Goal: Task Accomplishment & Management: Use online tool/utility

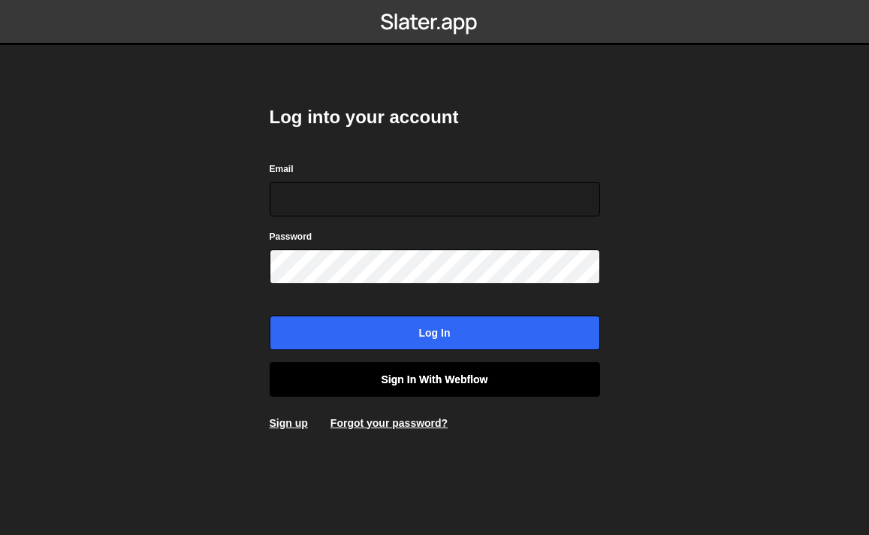
click at [462, 386] on link "Sign in with Webflow" at bounding box center [435, 379] width 331 height 35
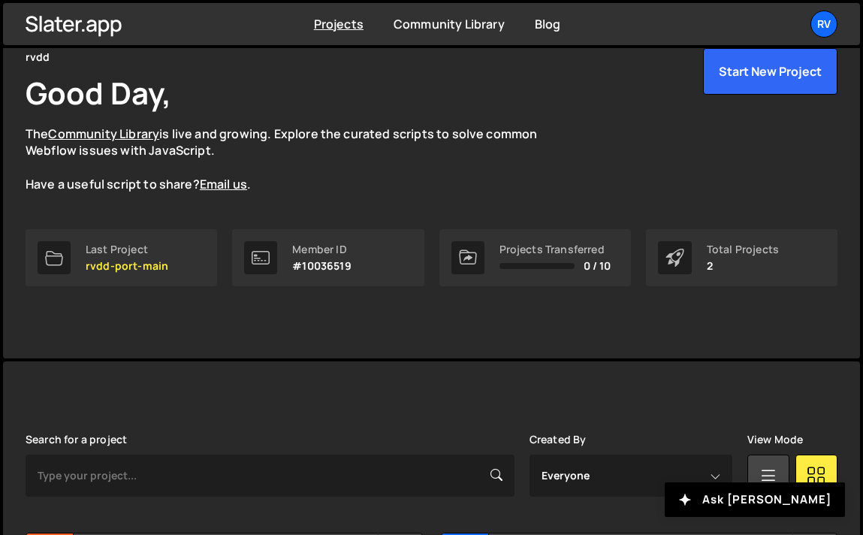
scroll to position [137, 0]
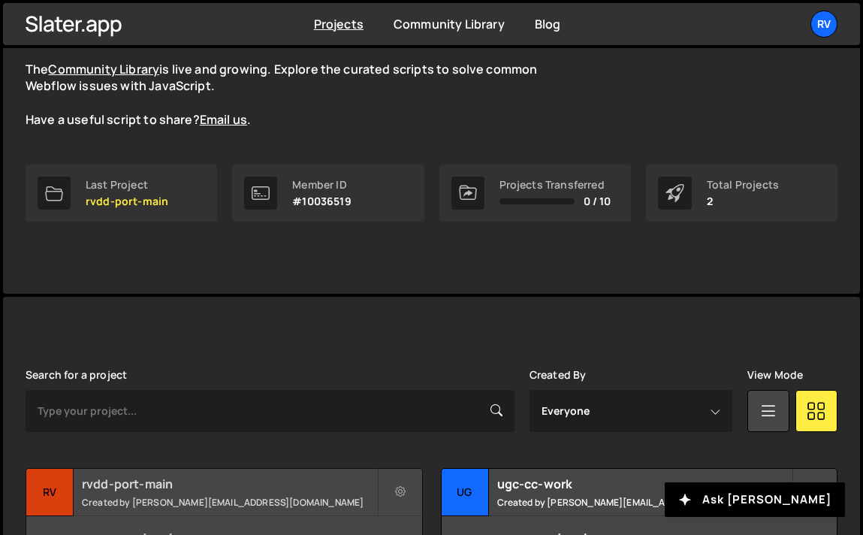
click at [189, 489] on h2 "rvdd-port-main" at bounding box center [229, 484] width 295 height 17
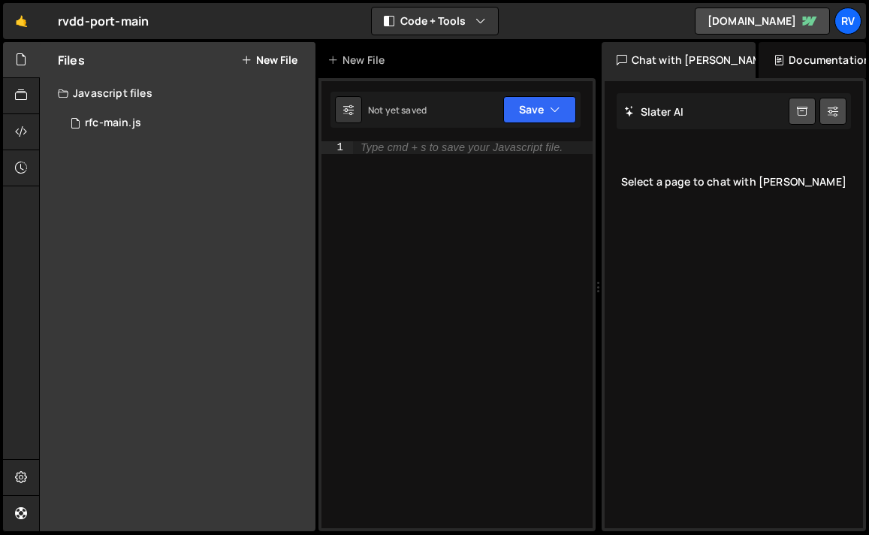
click at [206, 139] on div "Files New File Javascript files 3 rfc-main.js 0 CSS files Copy share link Edit …" at bounding box center [178, 286] width 276 height 489
click at [197, 131] on div "3 rfc-main.js 0" at bounding box center [187, 123] width 258 height 30
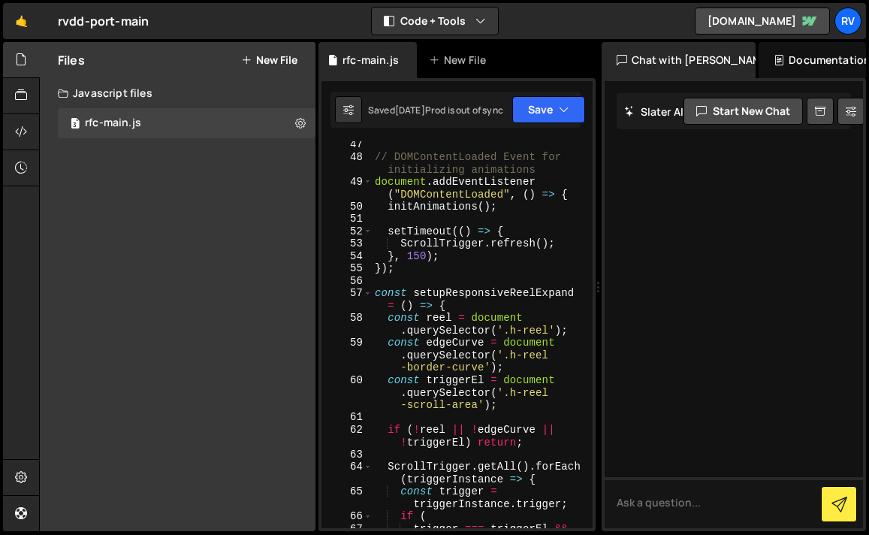
scroll to position [1070, 0]
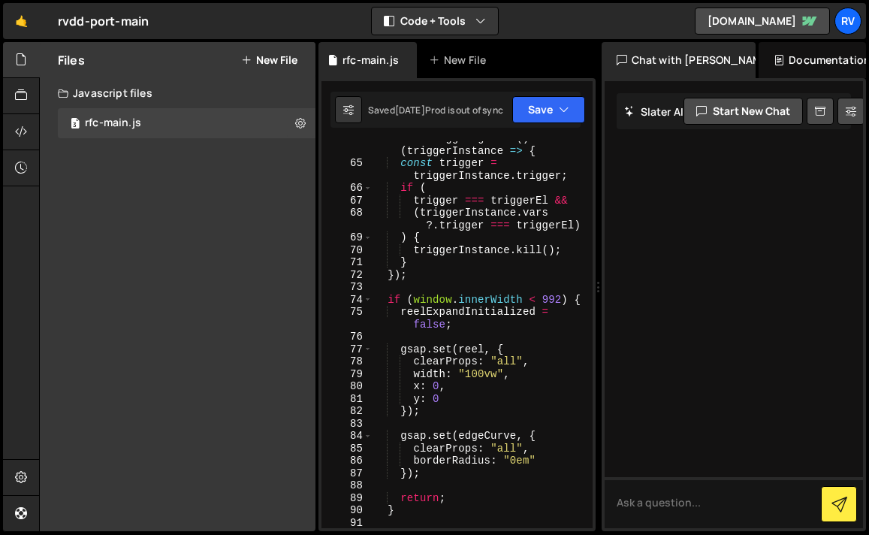
type textarea "x: 0,"
click at [485, 382] on div "ScrollTrigger . getAll ( ) . forEach ( triggerInstance => { const trigger = tri…" at bounding box center [479, 344] width 215 height 425
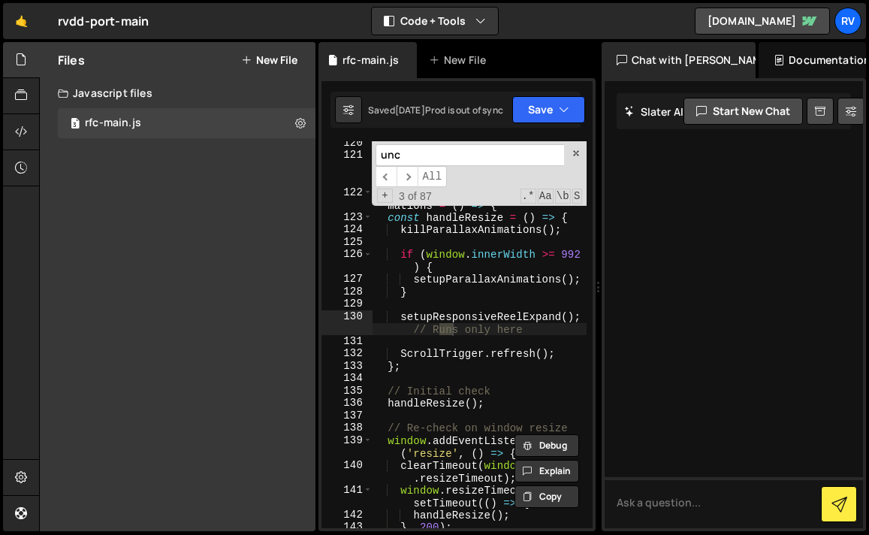
scroll to position [4754, 0]
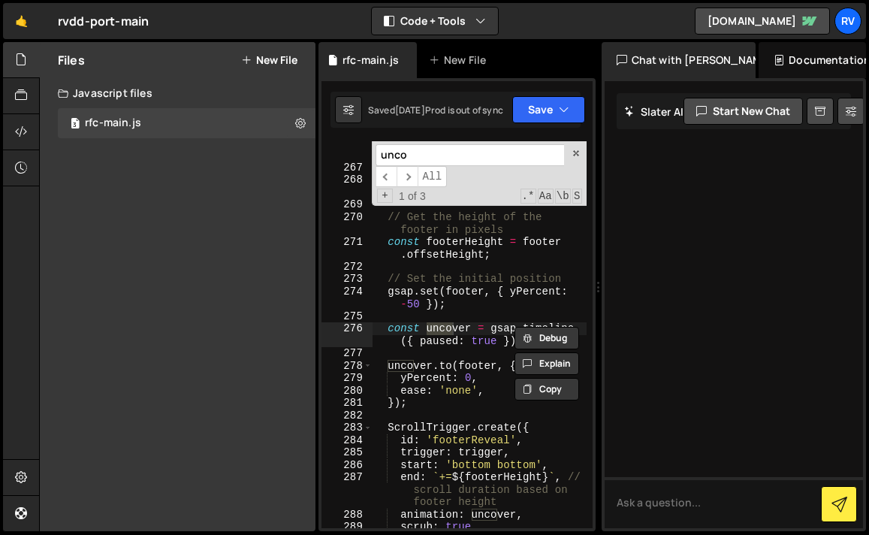
type input "unco"
click at [462, 343] on div "const trigger = document . querySelector ( '.section -conclusion-trigger' ) ; i…" at bounding box center [479, 342] width 215 height 437
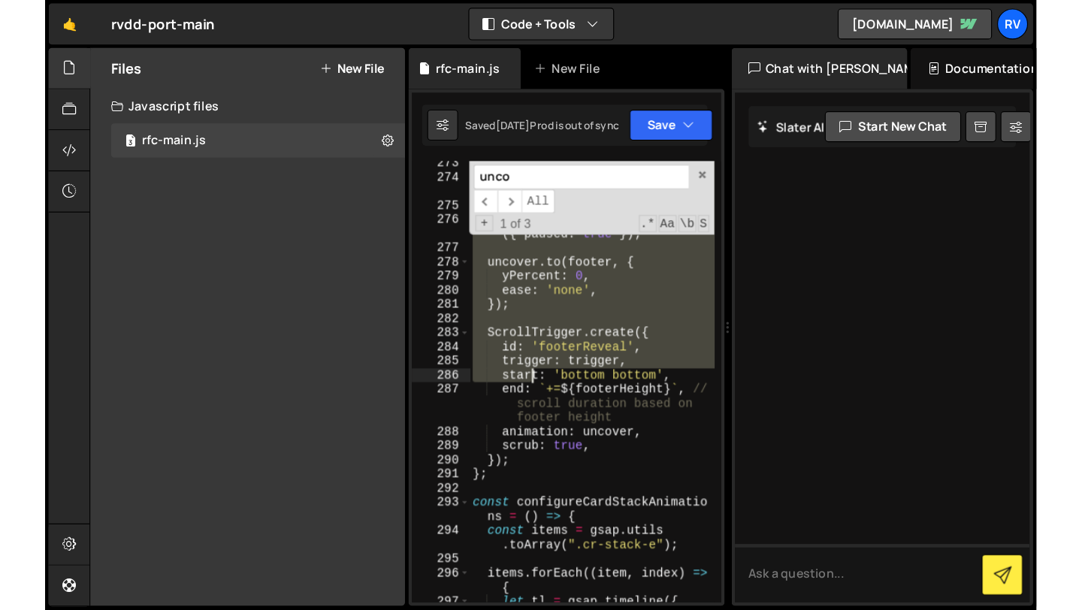
scroll to position [4893, 0]
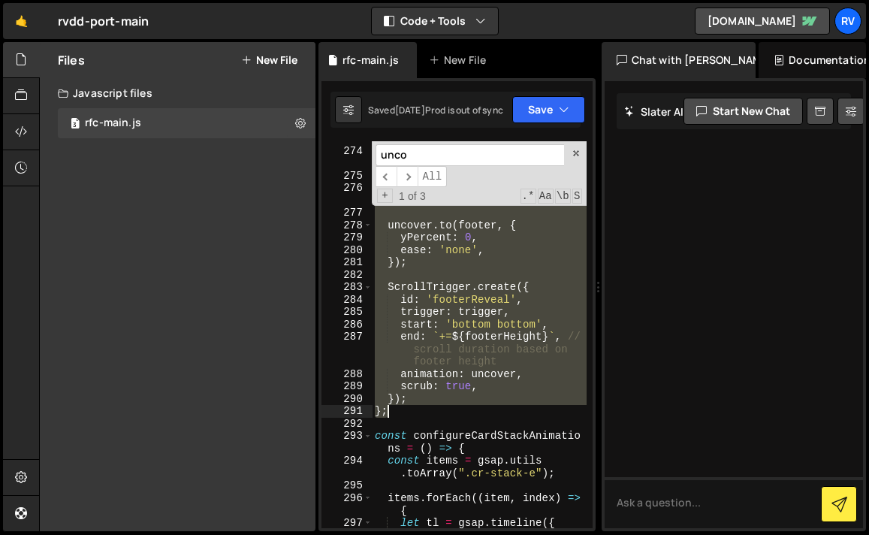
drag, startPoint x: 376, startPoint y: 285, endPoint x: 428, endPoint y: 416, distance: 141.3
click at [428, 416] on div "// Set the initial position gsap . set ( footer , { yPercent : - 50 }) ; const …" at bounding box center [479, 338] width 215 height 412
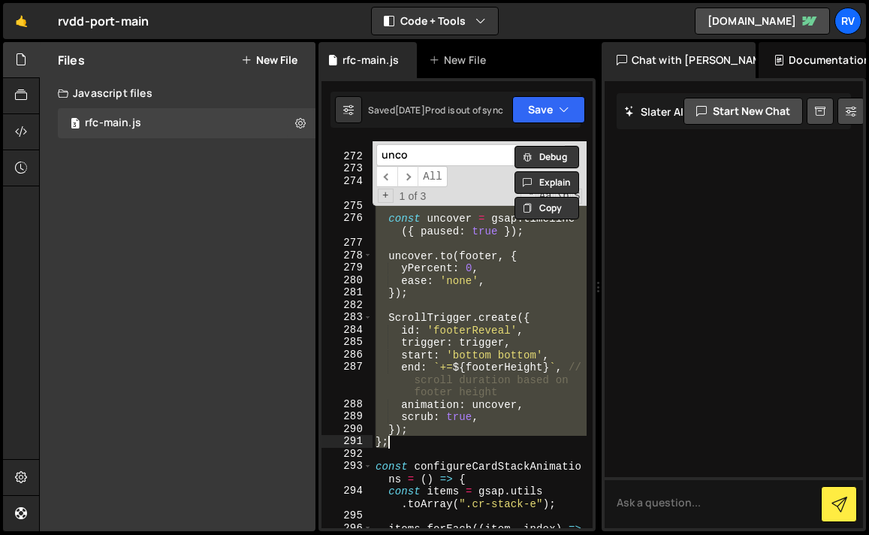
scroll to position [4879, 0]
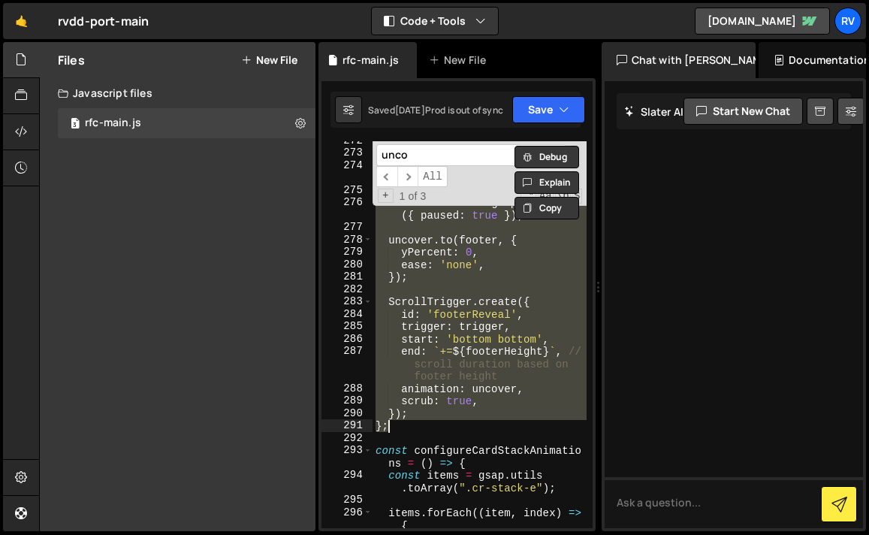
click at [407, 429] on div "// Set the initial position gsap . set ( footer , { yPercent : - 50 }) ; const …" at bounding box center [480, 340] width 214 height 412
type textarea "};"
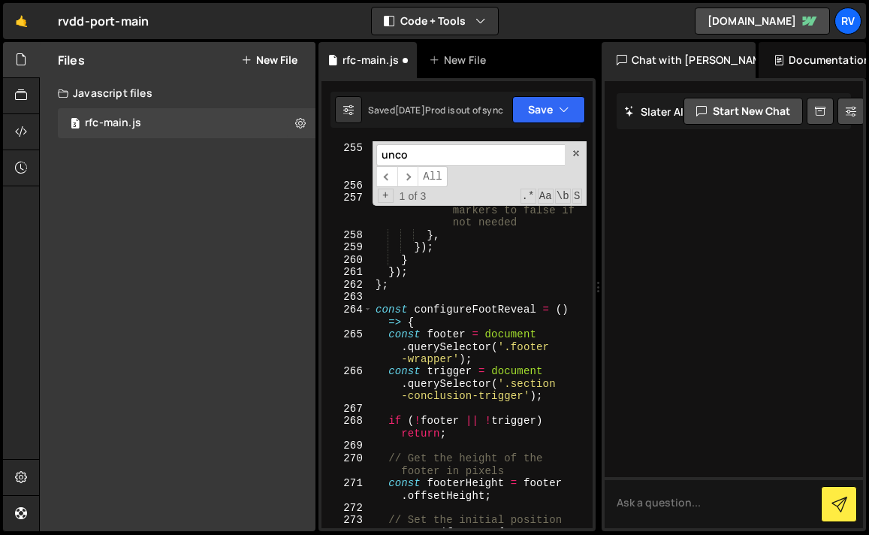
scroll to position [4508, 0]
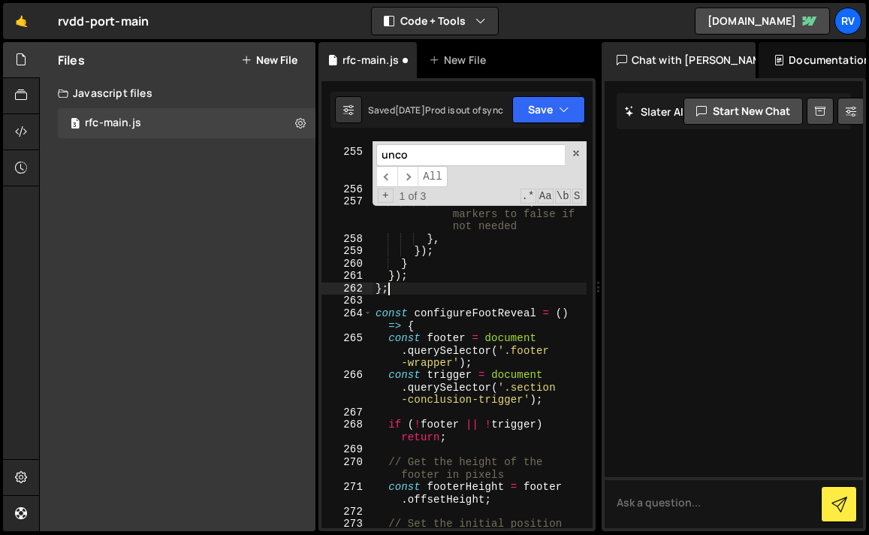
click at [409, 294] on div "start : 'top center +=100' , // Individual start offset end : 'bottom bottom' ,…" at bounding box center [480, 326] width 214 height 461
type textarea "};"
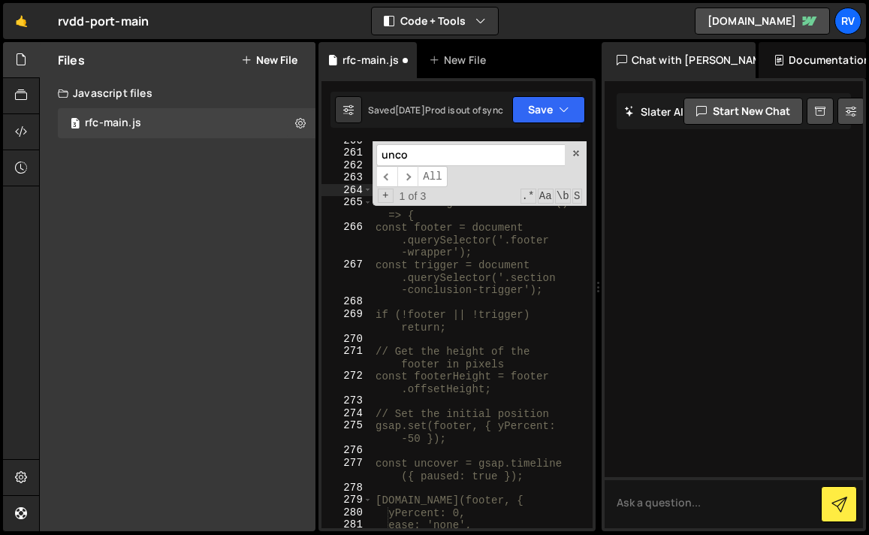
scroll to position [4524, 0]
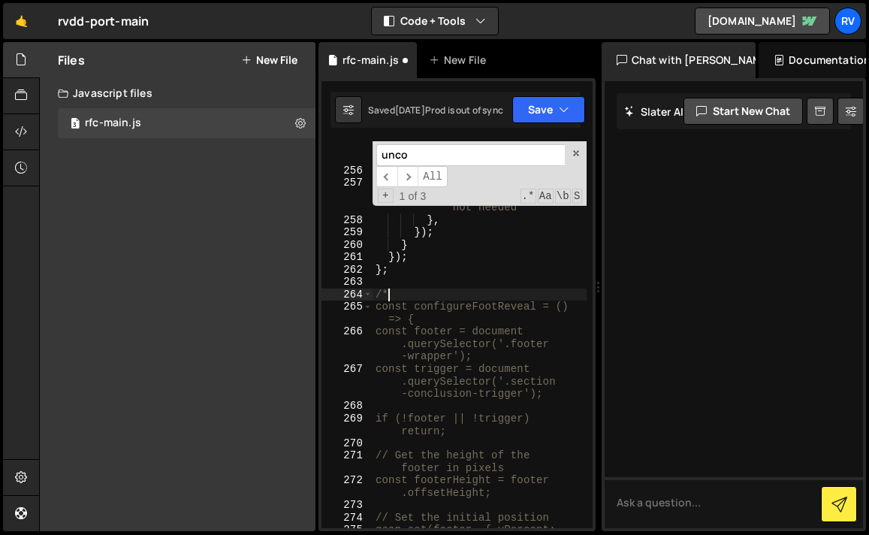
click at [411, 274] on div "end : 'bottom bottom' , // Individual end offset scrub : true , markers : false…" at bounding box center [480, 351] width 214 height 449
type textarea "};"
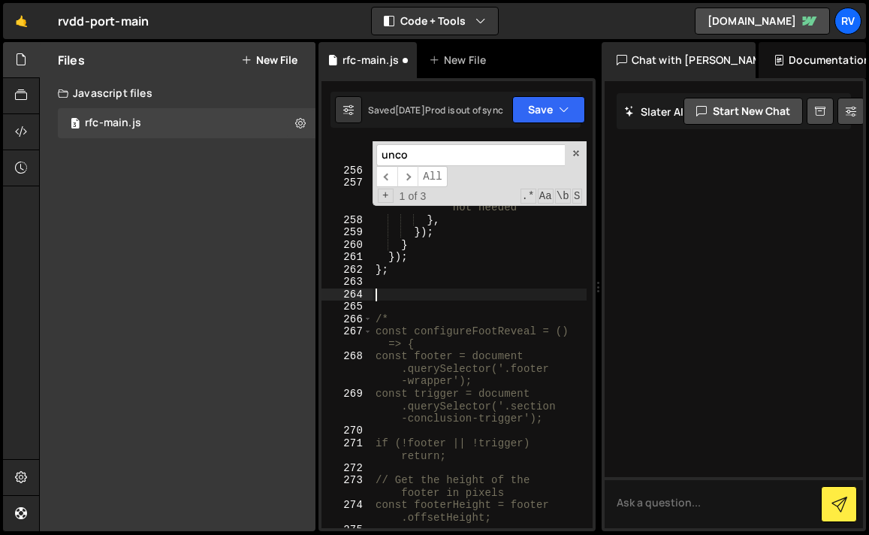
scroll to position [4981, 0]
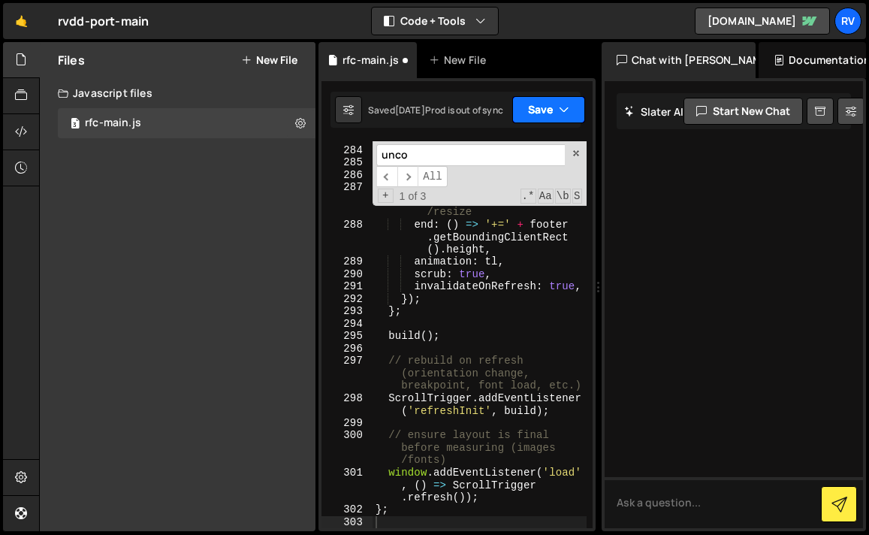
click at [560, 110] on button "Save" at bounding box center [548, 109] width 73 height 27
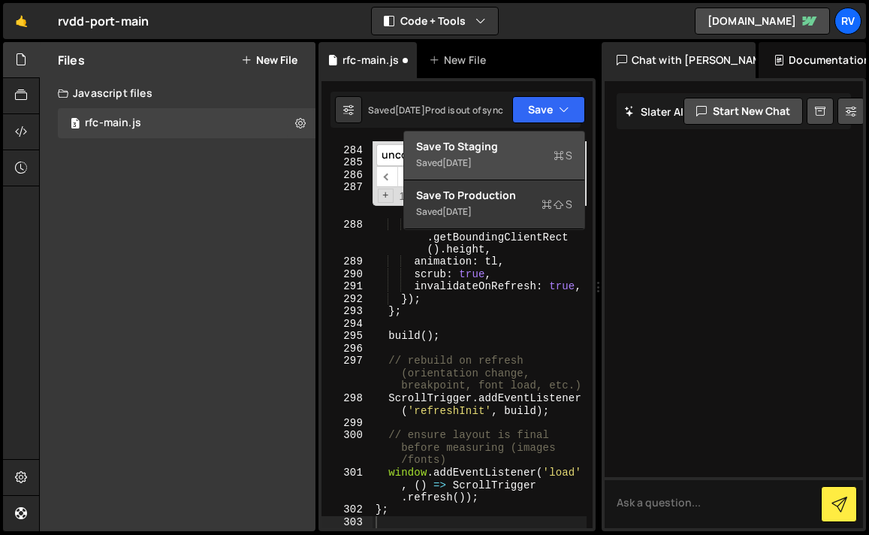
click at [547, 144] on div "Save to Staging S" at bounding box center [494, 146] width 156 height 15
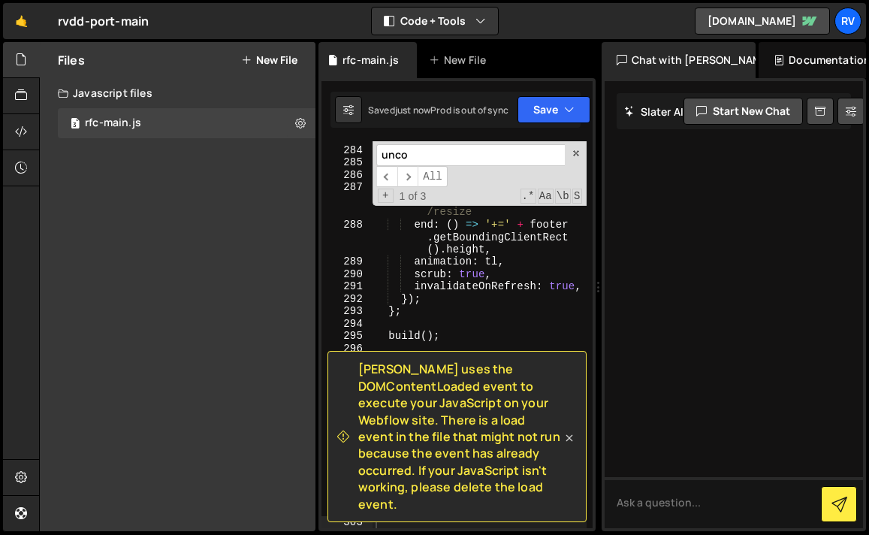
click at [563, 431] on icon at bounding box center [569, 438] width 15 height 15
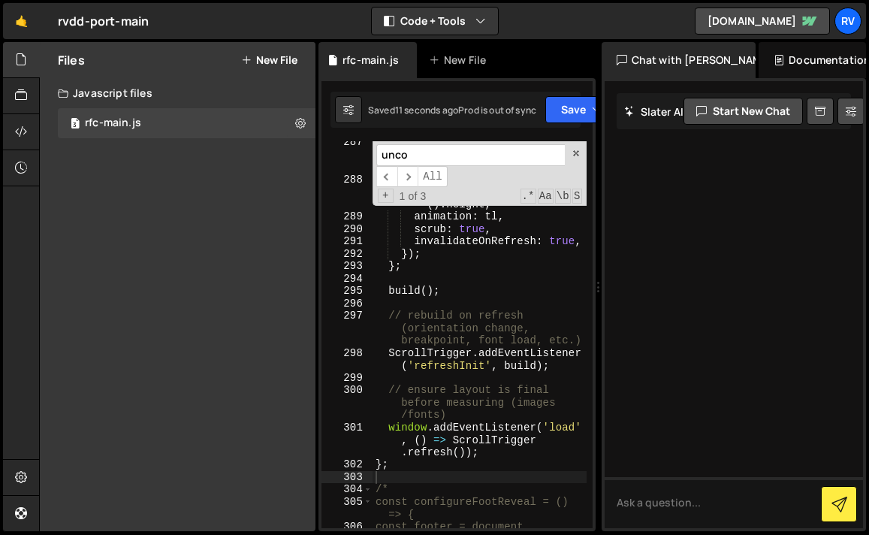
scroll to position [5041, 0]
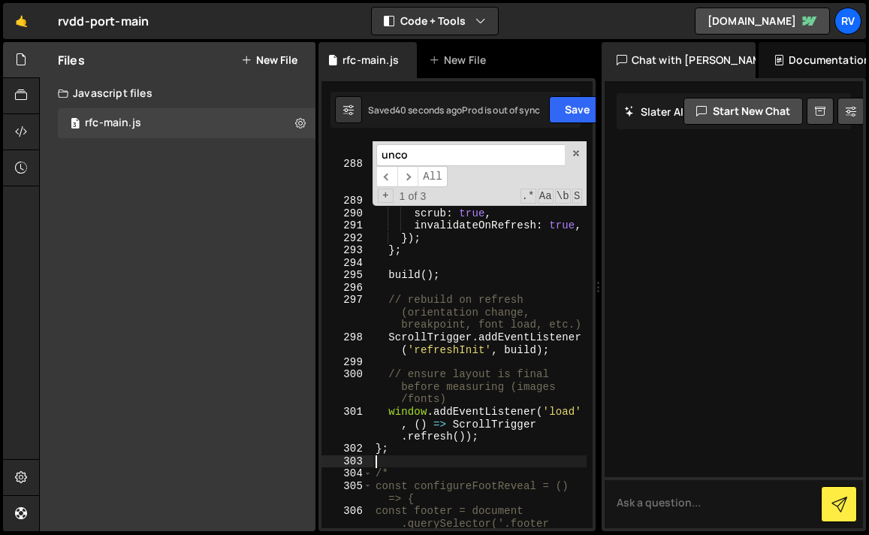
click at [396, 462] on div "// use function so it recalculates on refresh /resize end : ( ) => '+=' + foote…" at bounding box center [480, 350] width 214 height 461
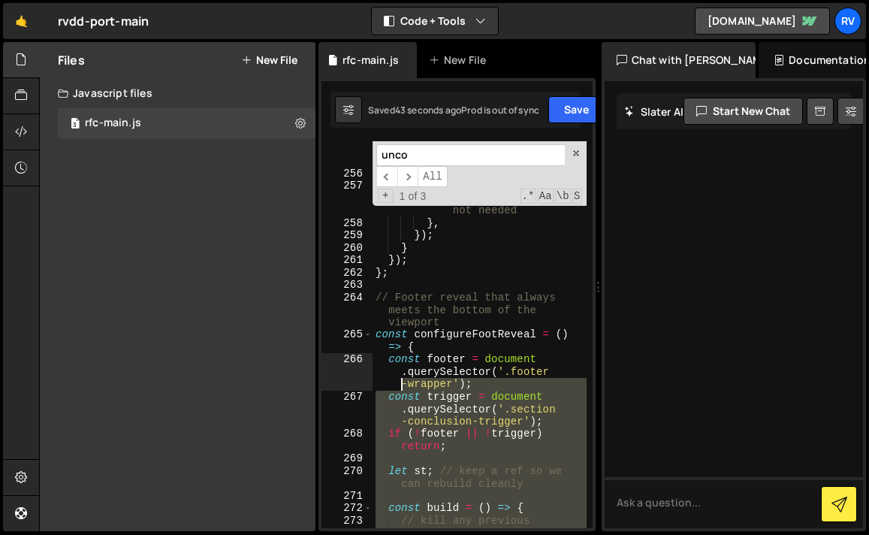
scroll to position [4366, 0]
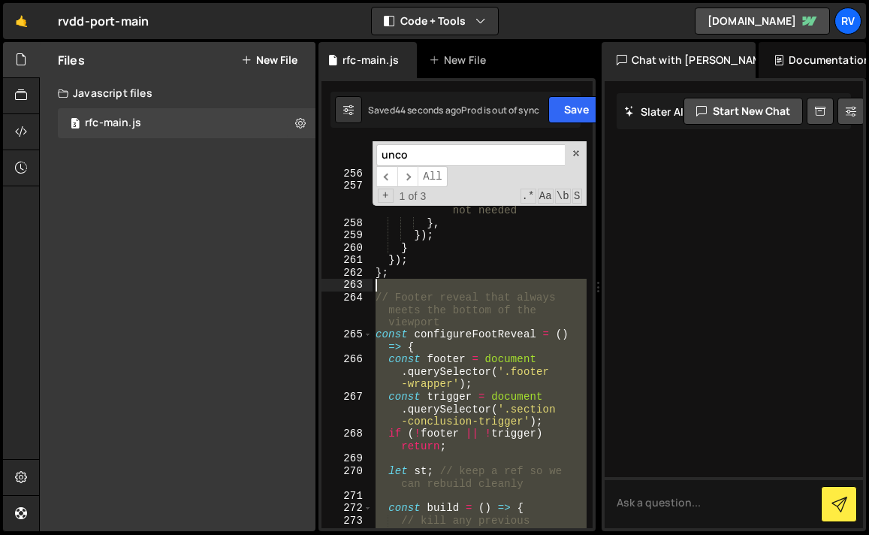
drag, startPoint x: 391, startPoint y: 462, endPoint x: 359, endPoint y: 285, distance: 180.2
click at [359, 285] on div "255 256 257 258 259 260 261 262 263 264 265 266 267 268 269 270 271 272 273 274…" at bounding box center [457, 334] width 271 height 387
type textarea "// [PERSON_NAME] reveal that always meets the bottom of the viewport"
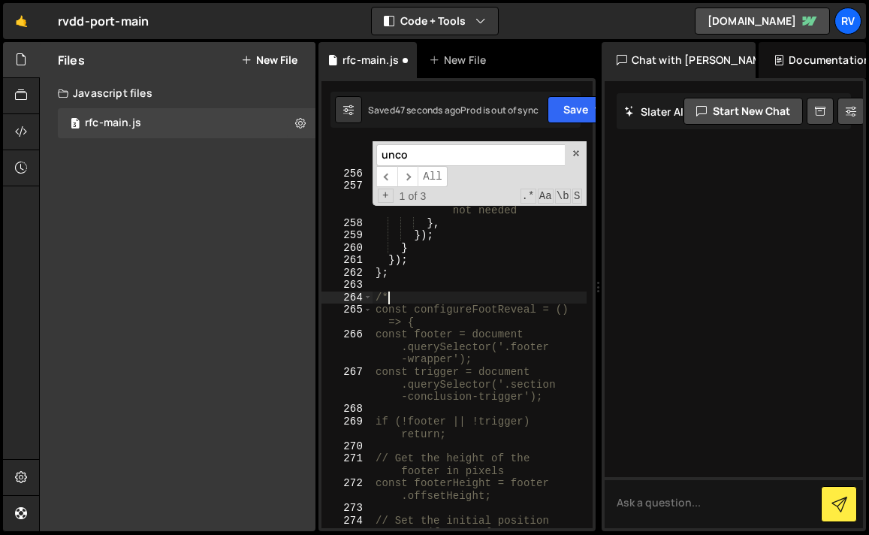
type textarea "/"
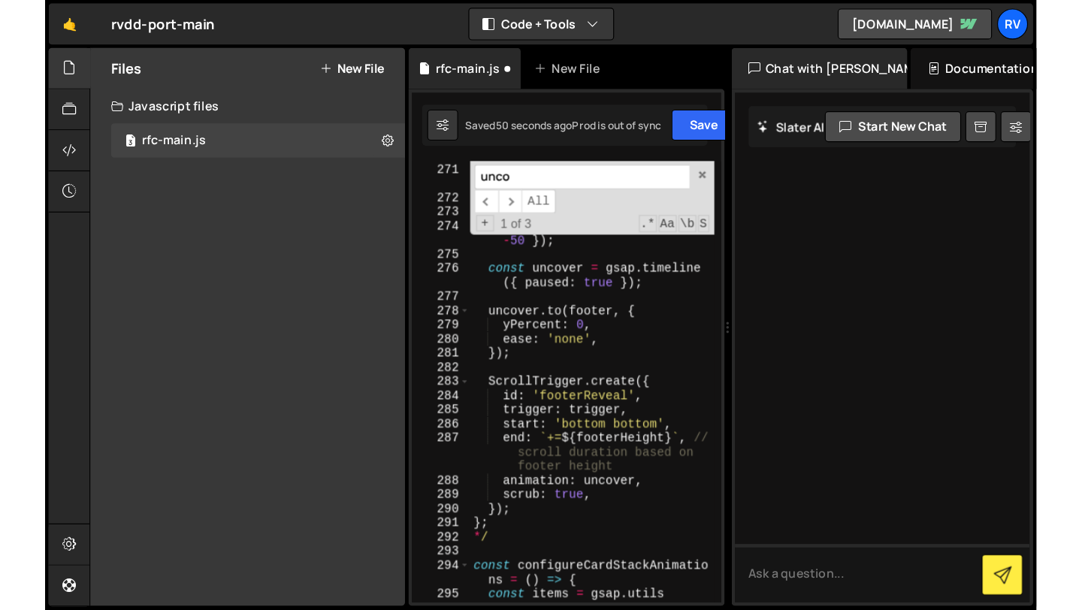
scroll to position [4844, 0]
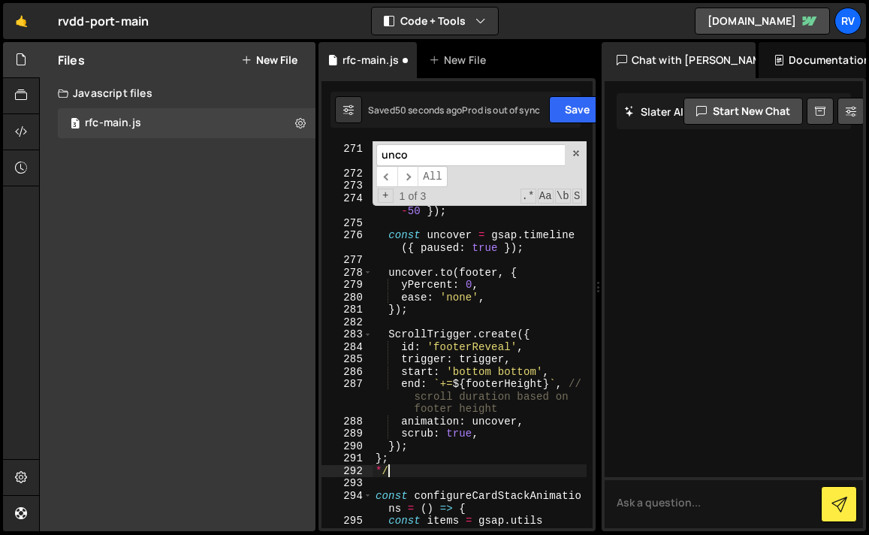
drag, startPoint x: 391, startPoint y: 472, endPoint x: 376, endPoint y: 472, distance: 15.0
click at [376, 472] on div "// Get the height of the footer in pixels const footerHeight = footer . offsetH…" at bounding box center [480, 335] width 214 height 437
type textarea "*/"
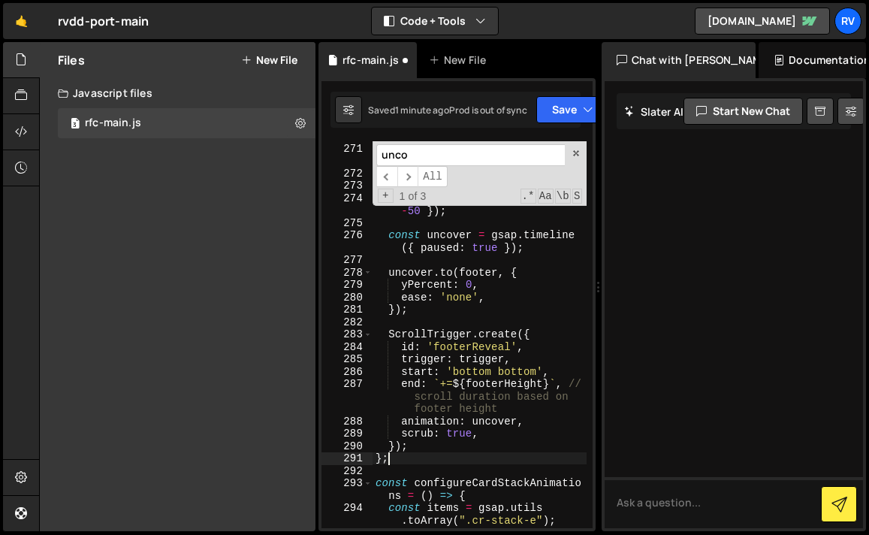
click at [574, 127] on div "Saved 1 minute ago Prod is out of sync Upgrade to Edit Save Save to Staging S S…" at bounding box center [456, 110] width 250 height 36
click at [567, 116] on button "Save" at bounding box center [572, 109] width 73 height 27
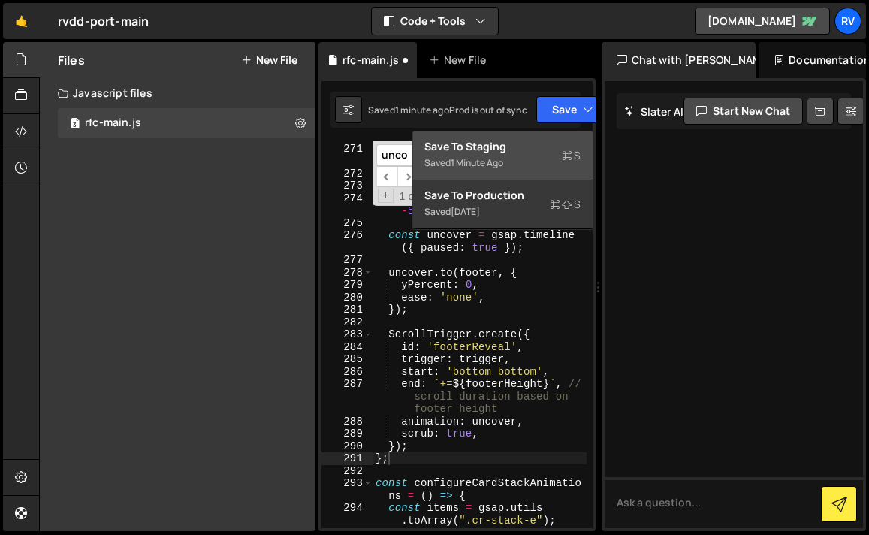
click at [542, 147] on div "Save to Staging S" at bounding box center [503, 146] width 156 height 15
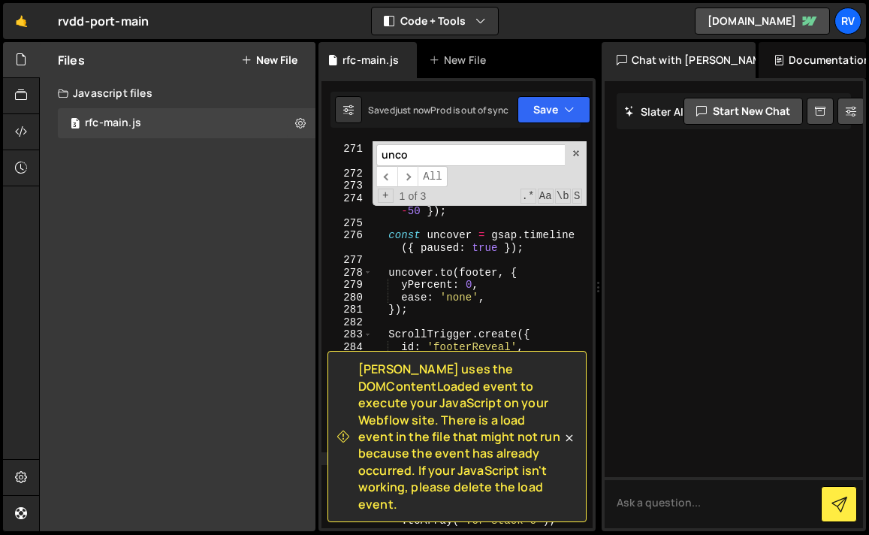
click at [533, 337] on div "// Get the height of the footer in pixels const footerHeight = footer . offsetH…" at bounding box center [480, 329] width 214 height 425
click at [566, 436] on icon at bounding box center [569, 438] width 15 height 15
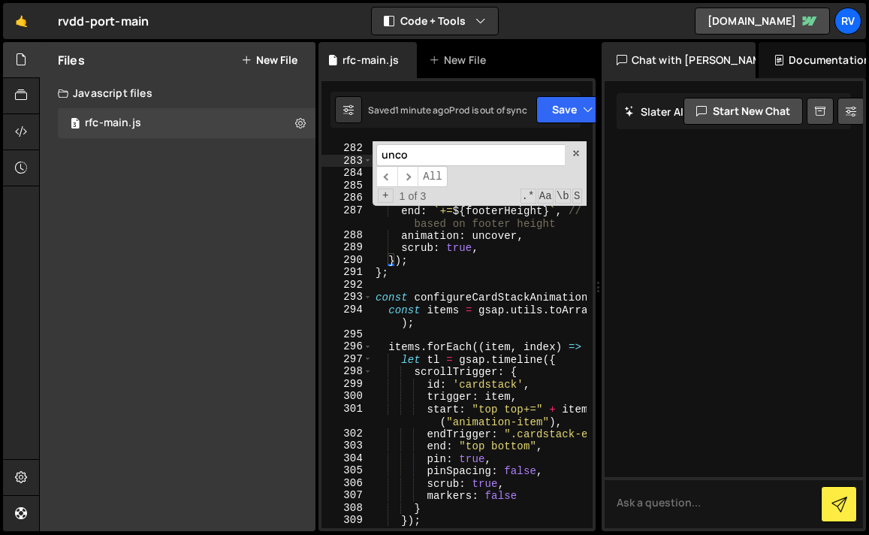
scroll to position [4624, 0]
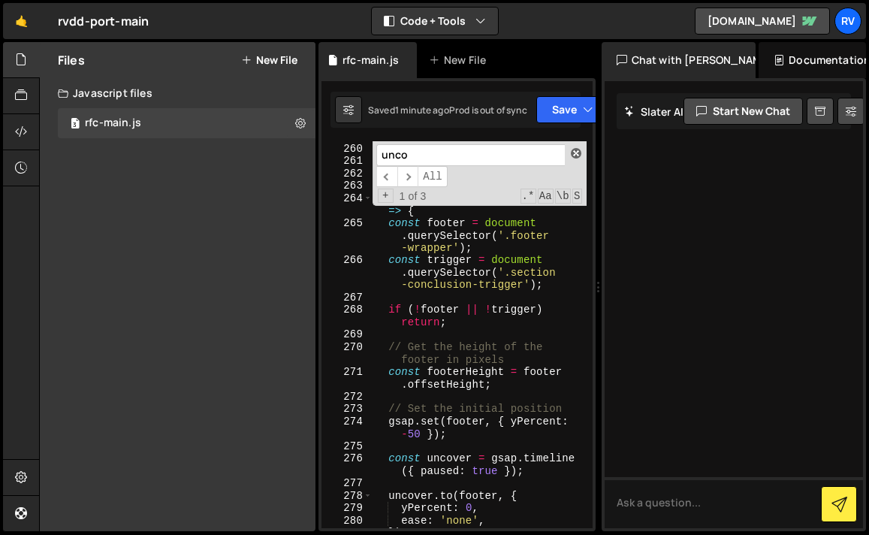
click at [578, 150] on span at bounding box center [576, 153] width 11 height 11
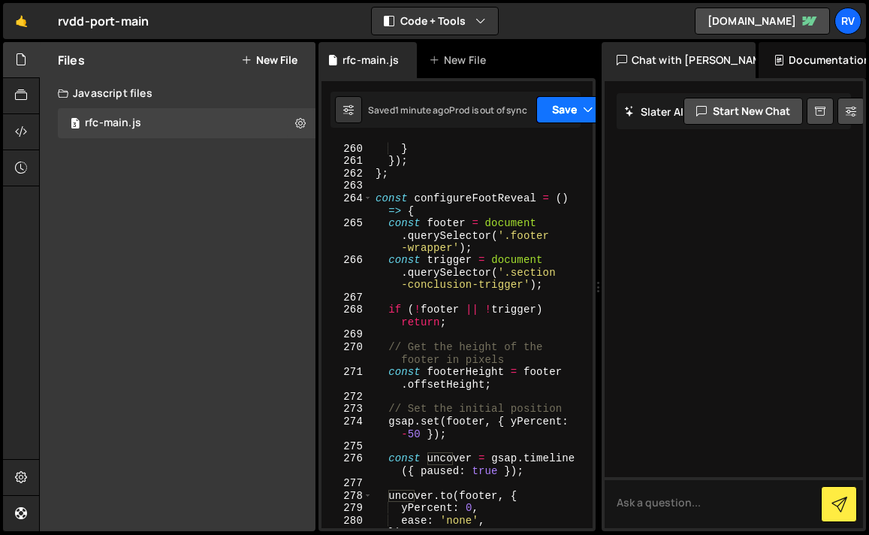
click at [576, 119] on button "Save" at bounding box center [572, 109] width 73 height 27
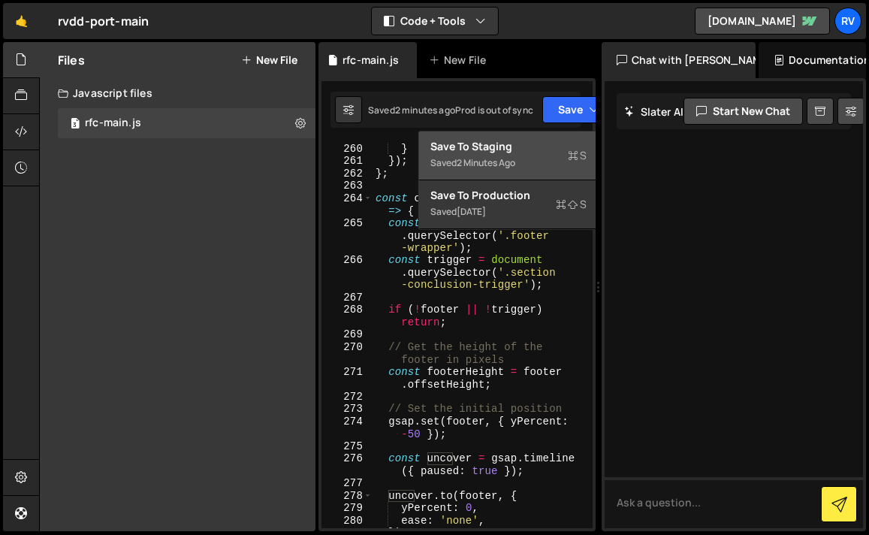
click at [551, 155] on div "Saved 2 minutes ago" at bounding box center [509, 163] width 156 height 18
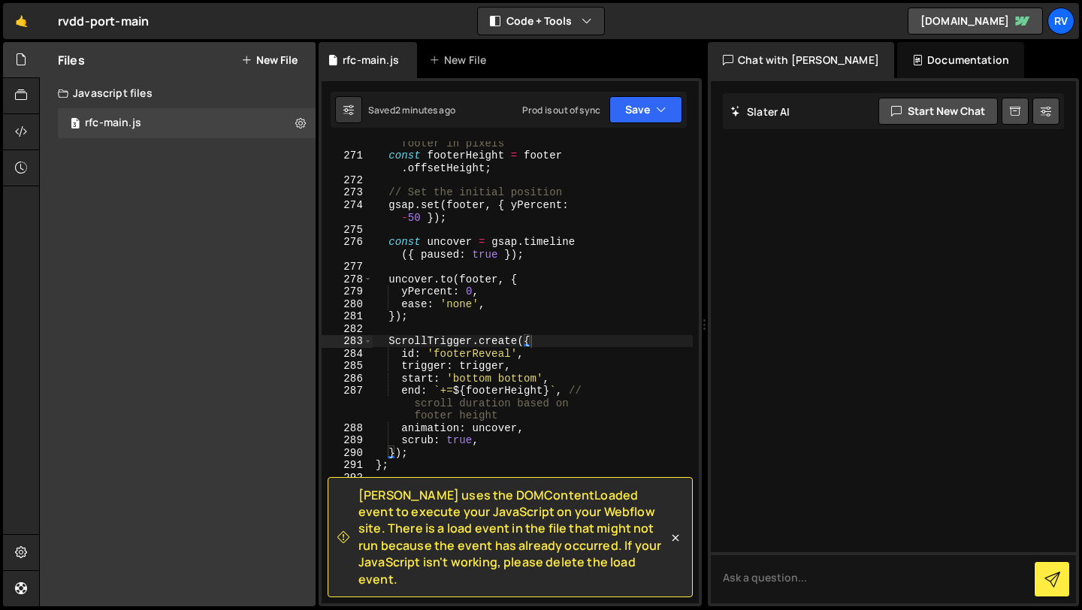
scroll to position [4034, 0]
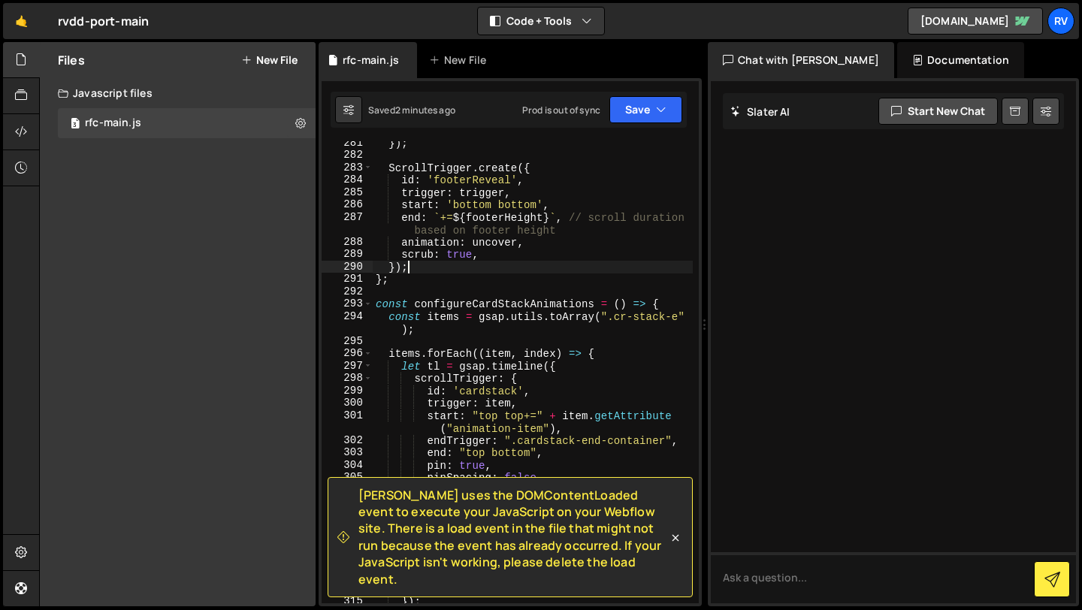
click at [584, 271] on div "}) ; ScrollTrigger . create ({ id : 'footerReveal' , trigger : trigger , start …" at bounding box center [533, 380] width 320 height 487
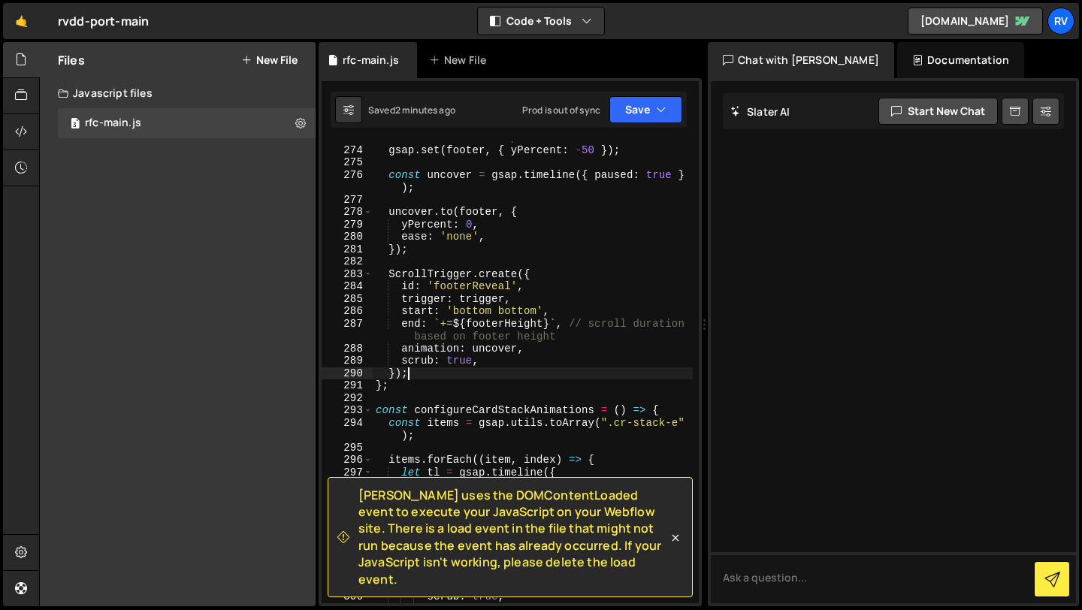
scroll to position [3954, 0]
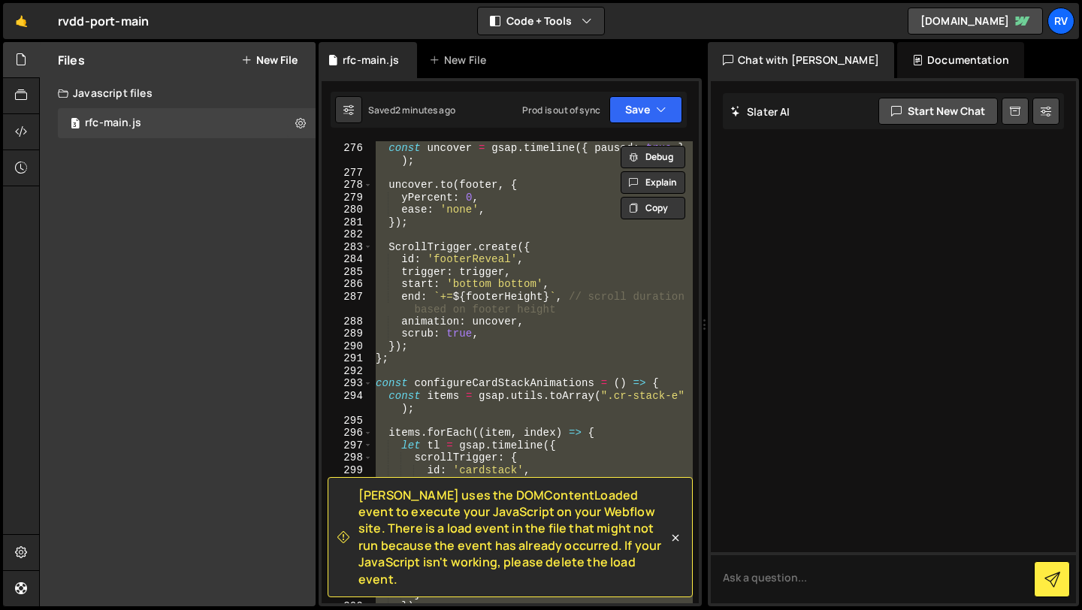
click at [558, 346] on div "const uncover = gsap . timeline ({ paused : true } ) ; uncover . to ( footer , …" at bounding box center [533, 372] width 320 height 462
type textarea "});"
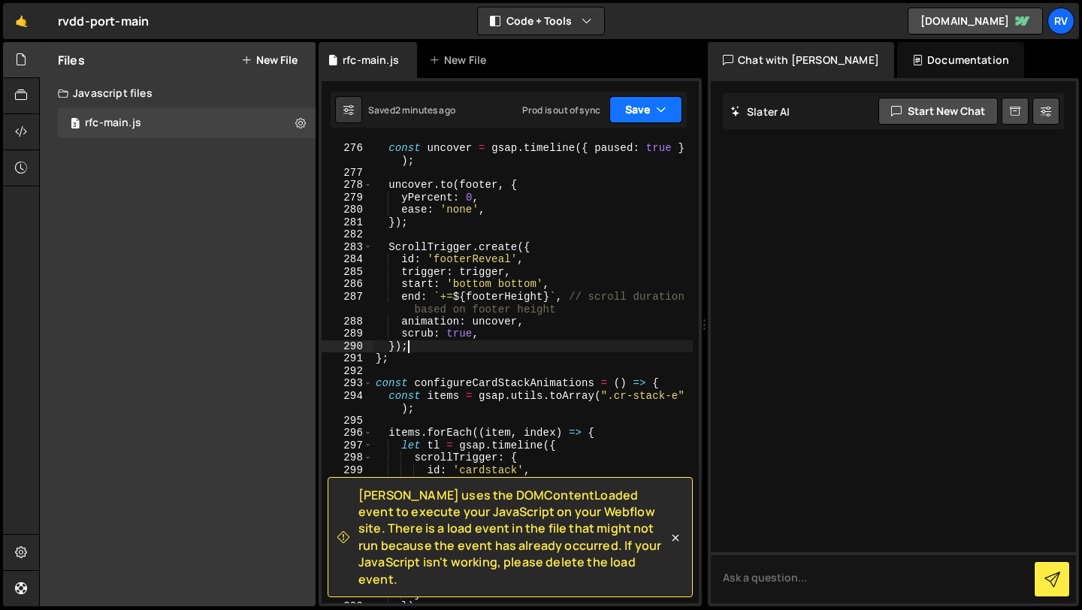
click at [656, 108] on icon "button" at bounding box center [661, 109] width 11 height 15
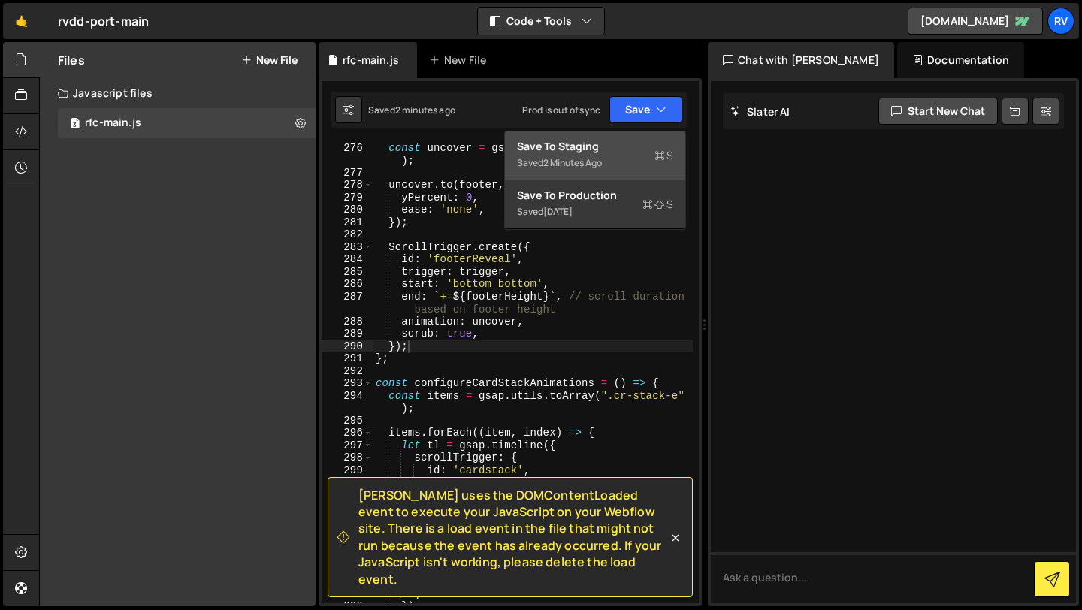
click at [624, 145] on div "Save to Staging S" at bounding box center [595, 146] width 156 height 15
